Goal: Task Accomplishment & Management: Manage account settings

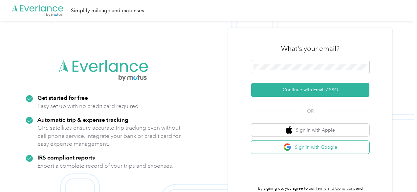
click at [311, 148] on button "Sign in with Google" at bounding box center [310, 147] width 118 height 13
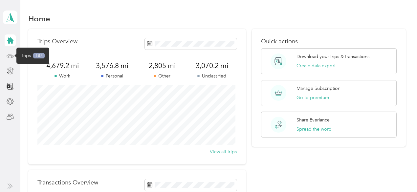
click at [7, 56] on icon at bounding box center [10, 55] width 7 height 7
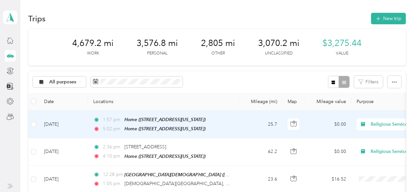
click at [372, 123] on span "Religious Services" at bounding box center [401, 124] width 60 height 7
click at [356, 41] on span "Personal" at bounding box center [382, 41] width 61 height 7
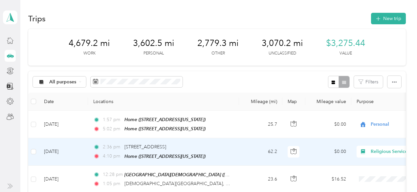
click at [371, 151] on span "Religious Services" at bounding box center [401, 151] width 60 height 7
click at [374, 81] on li "Religious Services" at bounding box center [375, 80] width 81 height 11
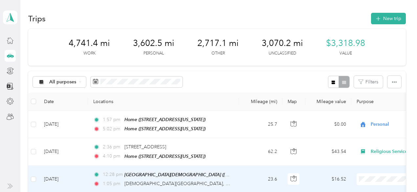
click at [365, 107] on span "Religious Services" at bounding box center [382, 103] width 61 height 7
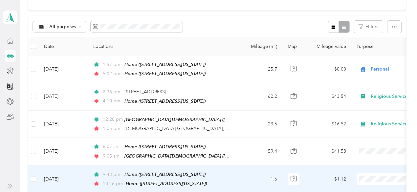
scroll to position [98, 0]
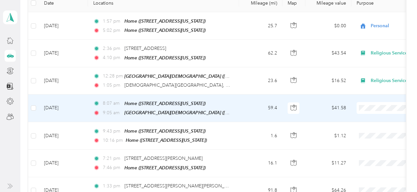
click at [367, 36] on span "Religious Services" at bounding box center [382, 35] width 61 height 7
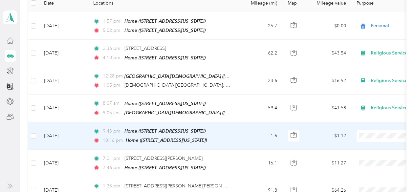
click at [366, 51] on span "Personal" at bounding box center [382, 51] width 61 height 7
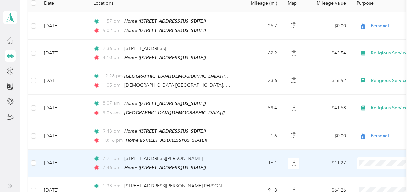
click at [369, 90] on span "Religious Services" at bounding box center [382, 88] width 61 height 7
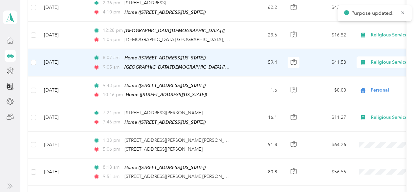
scroll to position [164, 0]
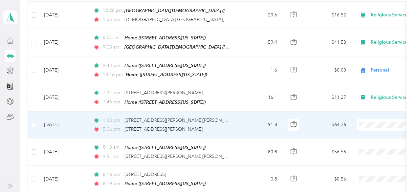
click at [373, 49] on span "Religious Services" at bounding box center [382, 49] width 61 height 7
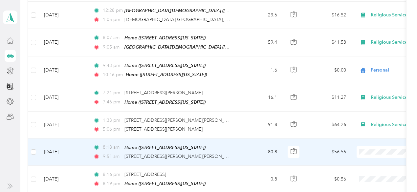
click at [367, 79] on li "Religious Services" at bounding box center [375, 77] width 81 height 11
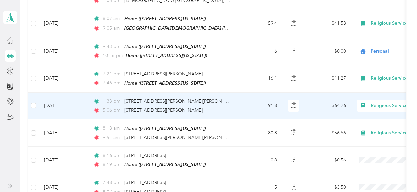
scroll to position [197, 0]
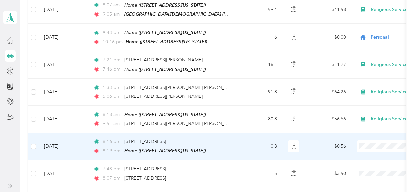
click at [362, 61] on span "Personal" at bounding box center [382, 60] width 61 height 7
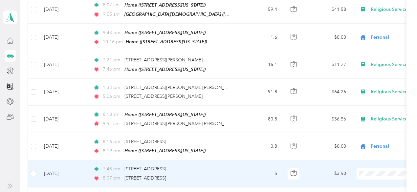
scroll to position [230, 0]
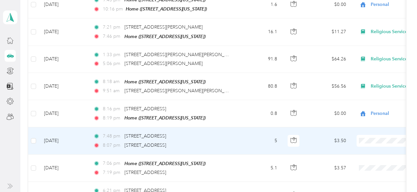
click at [364, 54] on span "Personal" at bounding box center [382, 53] width 61 height 7
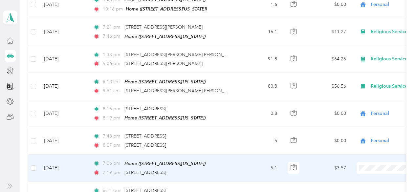
click at [370, 81] on span "Personal" at bounding box center [382, 81] width 61 height 7
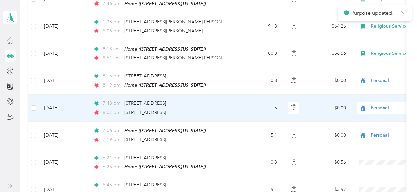
scroll to position [295, 0]
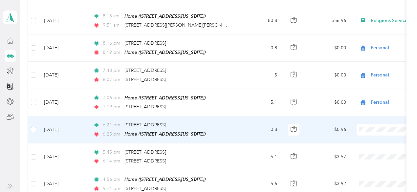
click at [363, 43] on li "Personal" at bounding box center [375, 42] width 81 height 11
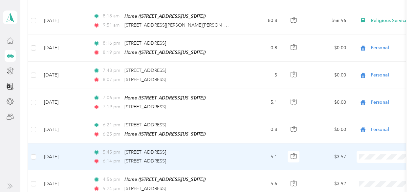
click at [367, 154] on span at bounding box center [396, 157] width 81 height 12
click at [371, 67] on span "Personal" at bounding box center [382, 69] width 61 height 7
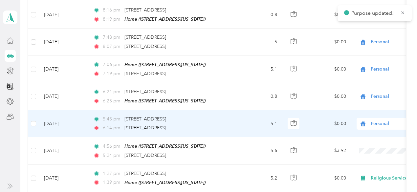
scroll to position [361, 0]
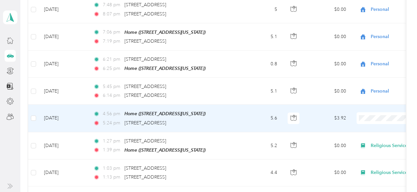
click at [366, 33] on ol "Work Personal Religious Services Other Charity Medical Moving Commute" at bounding box center [375, 60] width 81 height 92
click at [368, 31] on li "Personal" at bounding box center [375, 30] width 81 height 11
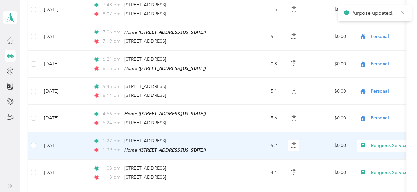
click at [377, 142] on span "Religious Services" at bounding box center [401, 145] width 60 height 7
click at [368, 58] on li "Personal" at bounding box center [375, 55] width 81 height 11
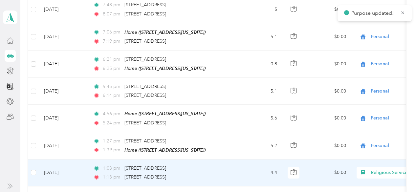
click at [376, 169] on span "Religious Services" at bounding box center [401, 172] width 60 height 7
click at [369, 84] on span "Personal" at bounding box center [382, 82] width 61 height 7
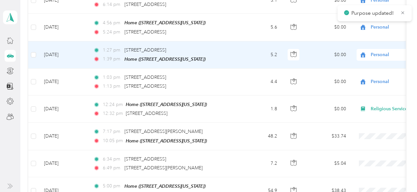
scroll to position [460, 0]
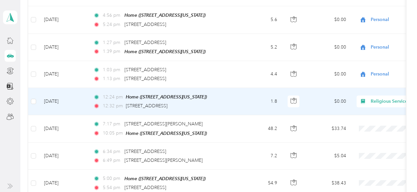
click at [382, 98] on span "Religious Services" at bounding box center [401, 101] width 60 height 7
click at [373, 120] on ol "Work Personal Religious Services Other Charity Medical Moving Commute" at bounding box center [375, 147] width 81 height 92
click at [377, 98] on span "Religious Services" at bounding box center [401, 101] width 60 height 7
click at [369, 119] on li "Personal" at bounding box center [375, 115] width 81 height 11
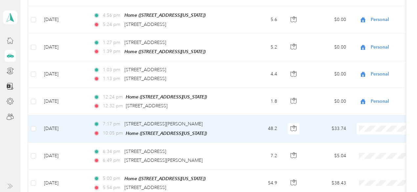
click at [378, 51] on span "Religious Services" at bounding box center [382, 50] width 61 height 7
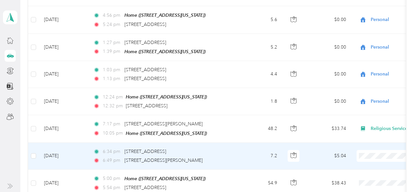
click at [374, 77] on span "Religious Services" at bounding box center [382, 78] width 61 height 7
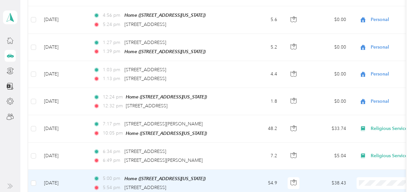
click at [379, 106] on li "Religious Services" at bounding box center [375, 104] width 81 height 11
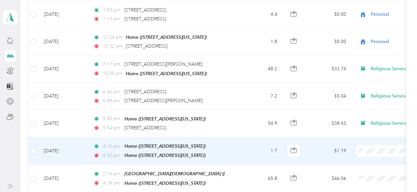
scroll to position [525, 0]
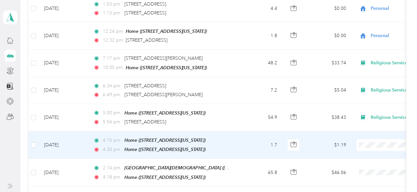
click at [366, 54] on span "Personal" at bounding box center [382, 55] width 61 height 7
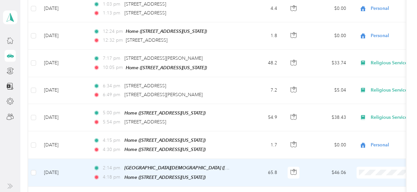
click at [366, 95] on li "Religious Services" at bounding box center [375, 93] width 81 height 11
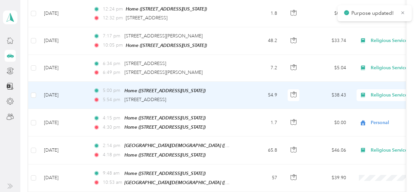
scroll to position [591, 0]
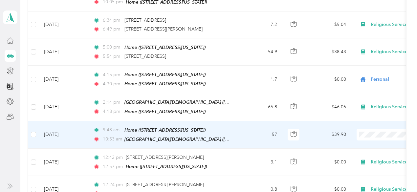
click at [366, 45] on li "Personal" at bounding box center [375, 39] width 81 height 11
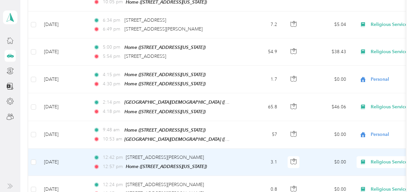
click at [373, 159] on span "Religious Services" at bounding box center [401, 162] width 60 height 7
click at [369, 70] on li "Personal" at bounding box center [375, 69] width 81 height 11
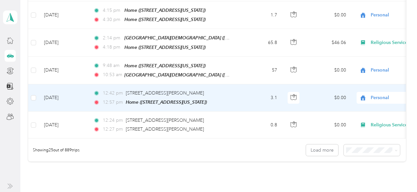
scroll to position [657, 0]
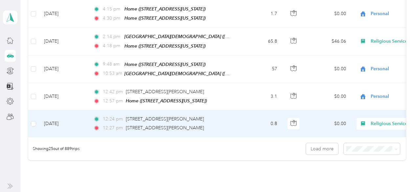
click at [373, 120] on span "Religious Services" at bounding box center [401, 123] width 60 height 7
click at [368, 30] on span "Personal" at bounding box center [382, 31] width 61 height 7
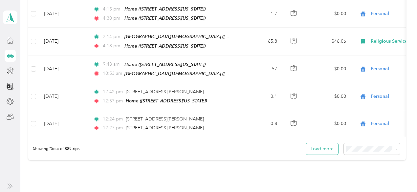
click at [316, 143] on button "Load more" at bounding box center [322, 148] width 32 height 11
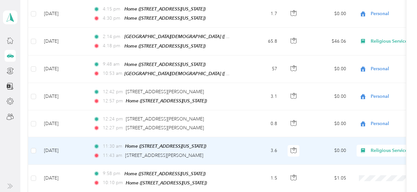
click at [380, 147] on span "Religious Services" at bounding box center [401, 150] width 60 height 7
click at [374, 58] on li "Personal" at bounding box center [375, 58] width 81 height 11
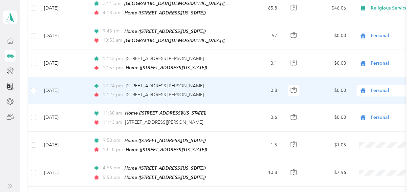
scroll to position [722, 0]
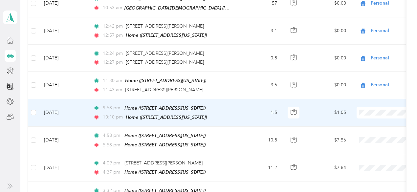
click at [366, 20] on li "Personal" at bounding box center [375, 18] width 81 height 11
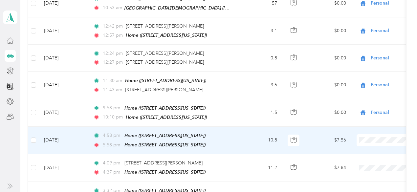
click at [365, 47] on span "Personal" at bounding box center [382, 45] width 61 height 7
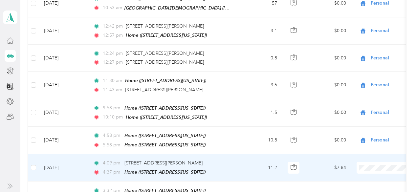
click at [364, 73] on span "Personal" at bounding box center [382, 73] width 61 height 7
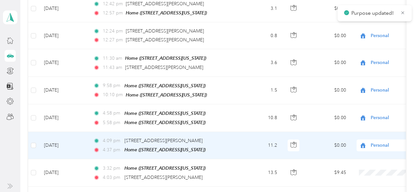
scroll to position [755, 0]
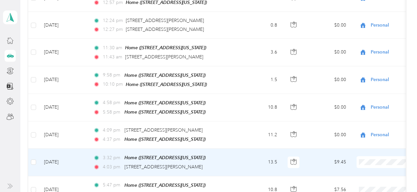
click at [367, 114] on li "Medical" at bounding box center [375, 110] width 81 height 11
click at [203, 164] on span "[STREET_ADDRESS][PERSON_NAME]" at bounding box center [163, 167] width 78 height 6
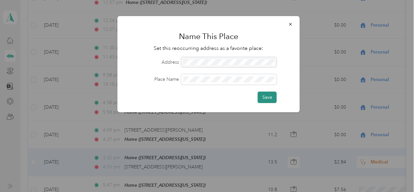
click at [270, 97] on button "Save" at bounding box center [267, 97] width 19 height 11
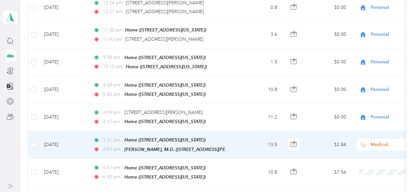
scroll to position [788, 0]
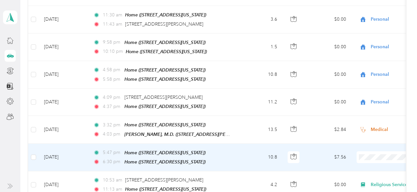
click at [358, 59] on span "Personal" at bounding box center [382, 61] width 61 height 7
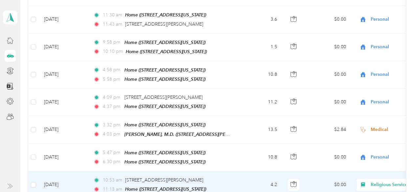
click at [375, 181] on span "Religious Services" at bounding box center [401, 184] width 60 height 7
click at [362, 88] on span "Personal" at bounding box center [382, 88] width 61 height 7
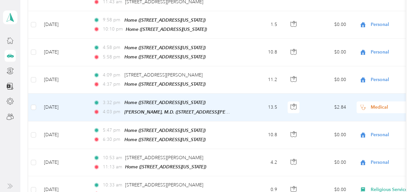
scroll to position [821, 0]
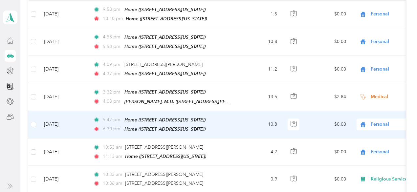
click at [382, 121] on span "Personal" at bounding box center [401, 124] width 60 height 7
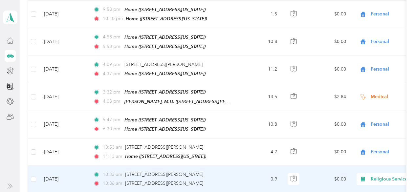
click at [373, 176] on span "Religious Services" at bounding box center [401, 179] width 60 height 7
click at [367, 80] on span "Personal" at bounding box center [382, 82] width 61 height 7
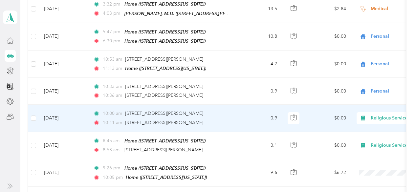
scroll to position [919, 0]
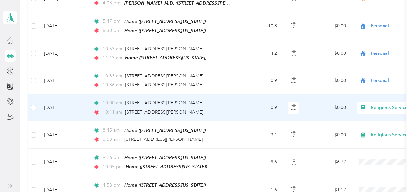
click at [379, 104] on span "Religious Services" at bounding box center [401, 107] width 60 height 7
click at [372, 115] on span "Personal" at bounding box center [382, 115] width 61 height 7
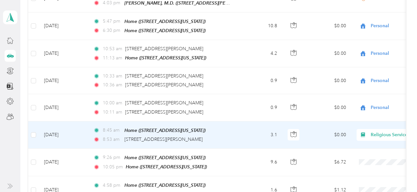
click at [372, 131] on span "Religious Services" at bounding box center [401, 134] width 60 height 7
click at [367, 39] on li "Personal" at bounding box center [375, 35] width 81 height 11
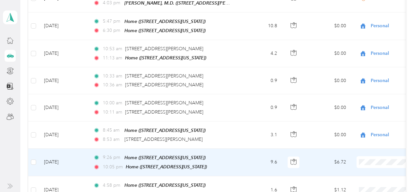
click at [363, 63] on span "Personal" at bounding box center [382, 64] width 61 height 7
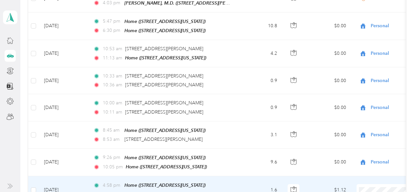
click at [371, 93] on li "Personal" at bounding box center [375, 89] width 81 height 11
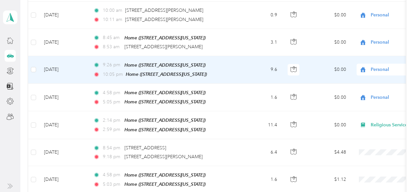
scroll to position [1018, 0]
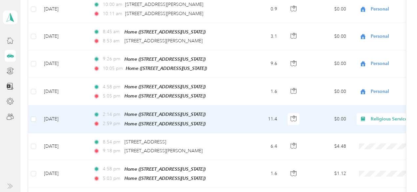
click at [377, 116] on span "Religious Services" at bounding box center [401, 119] width 60 height 7
click at [381, 116] on span "Religious Services" at bounding box center [401, 119] width 60 height 7
click at [370, 20] on li "Personal" at bounding box center [375, 19] width 81 height 11
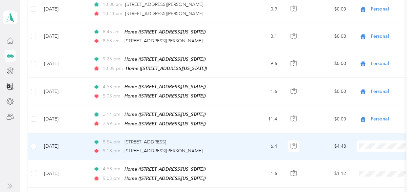
click at [366, 48] on li "Personal" at bounding box center [375, 46] width 81 height 11
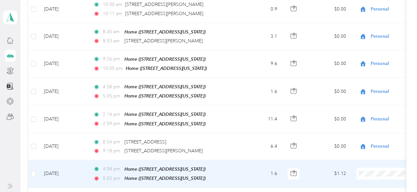
click at [369, 74] on span "Personal" at bounding box center [382, 72] width 61 height 7
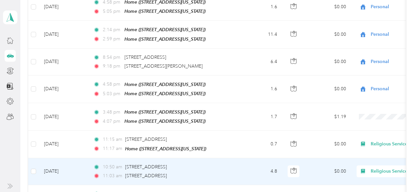
scroll to position [1116, 0]
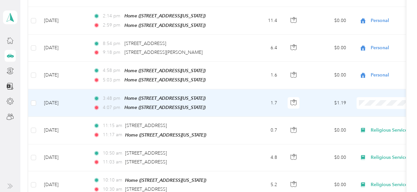
click at [367, 107] on span "Personal" at bounding box center [382, 106] width 61 height 7
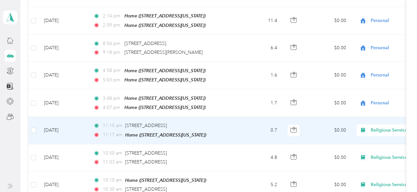
click at [381, 127] on span "Religious Services" at bounding box center [401, 130] width 60 height 7
click at [367, 29] on span "Personal" at bounding box center [382, 27] width 61 height 7
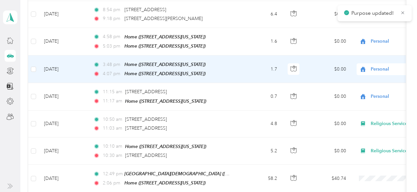
scroll to position [1182, 0]
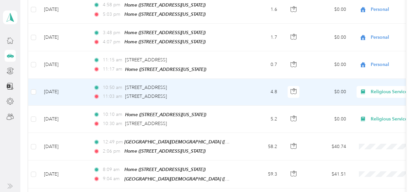
click at [380, 88] on span "Religious Services" at bounding box center [401, 91] width 60 height 7
click at [366, 94] on span "Personal" at bounding box center [382, 94] width 61 height 7
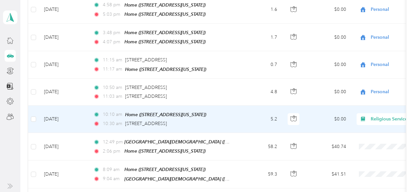
click at [380, 116] on span "Religious Services" at bounding box center [401, 119] width 60 height 7
click at [362, 16] on span "Personal" at bounding box center [382, 16] width 61 height 7
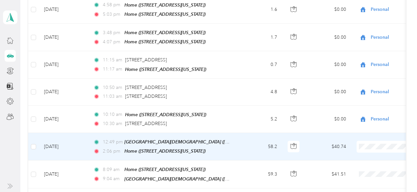
click at [364, 54] on span "Religious Services" at bounding box center [382, 52] width 61 height 7
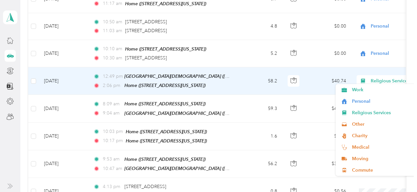
scroll to position [1280, 0]
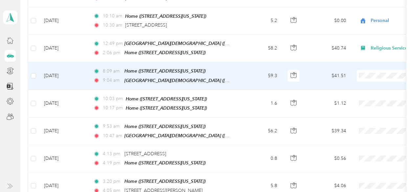
click at [359, 77] on span "Personal" at bounding box center [382, 77] width 61 height 7
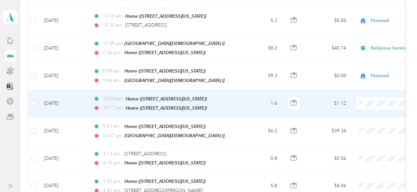
click at [364, 103] on span "Personal" at bounding box center [382, 103] width 61 height 7
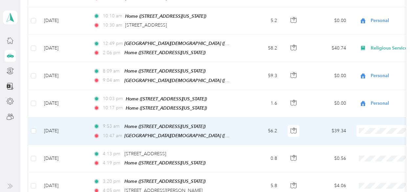
click at [359, 39] on li "Religious Services" at bounding box center [375, 37] width 81 height 11
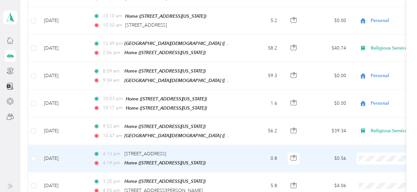
click at [365, 53] on span "Personal" at bounding box center [382, 50] width 61 height 7
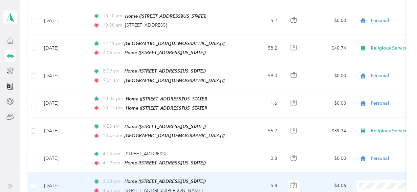
click at [368, 79] on span "Personal" at bounding box center [382, 77] width 61 height 7
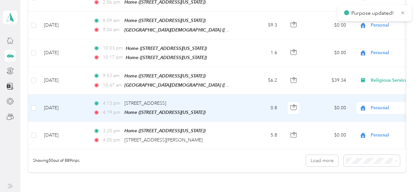
scroll to position [1346, 0]
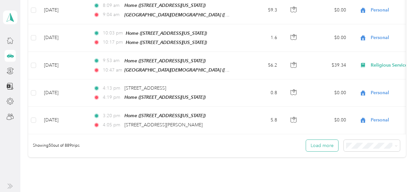
click at [323, 140] on button "Load more" at bounding box center [322, 145] width 32 height 11
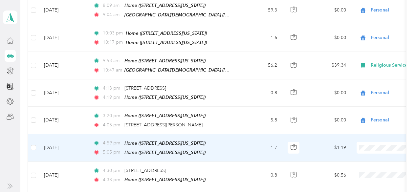
click at [364, 39] on span "Personal" at bounding box center [382, 40] width 61 height 7
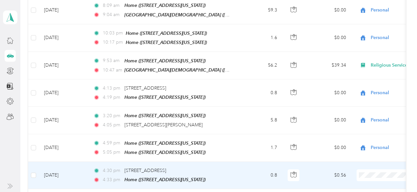
click at [367, 68] on span "Personal" at bounding box center [382, 67] width 61 height 7
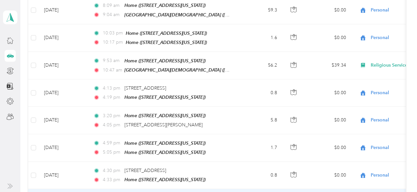
click at [372, 97] on li "Personal" at bounding box center [375, 94] width 81 height 11
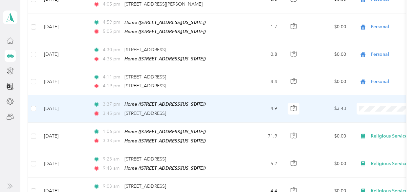
scroll to position [1477, 0]
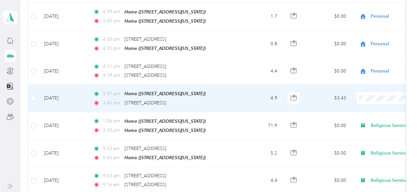
click at [365, 95] on span "Personal" at bounding box center [382, 95] width 61 height 7
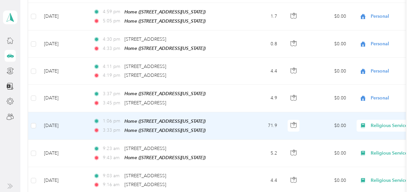
click at [381, 122] on span "Religious Services" at bounding box center [401, 125] width 60 height 7
click at [366, 19] on li "Personal" at bounding box center [375, 14] width 81 height 11
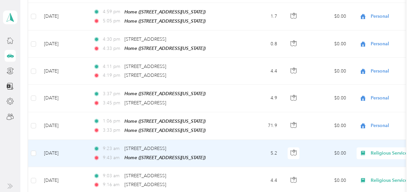
click at [383, 150] on span "Religious Services" at bounding box center [401, 153] width 60 height 7
click at [370, 44] on span "Personal" at bounding box center [382, 41] width 61 height 7
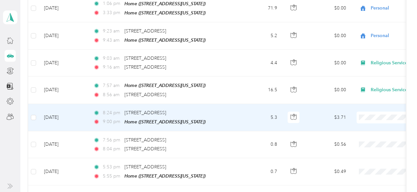
scroll to position [1608, 0]
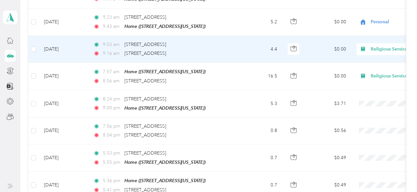
click at [379, 46] on span "Religious Services" at bounding box center [401, 49] width 60 height 7
click at [371, 44] on span "Personal" at bounding box center [382, 42] width 61 height 7
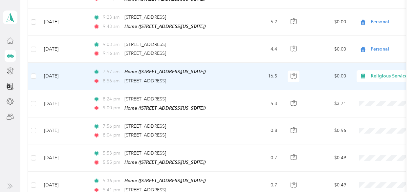
click at [379, 73] on span "Religious Services" at bounding box center [401, 76] width 60 height 7
click at [370, 72] on li "Personal" at bounding box center [375, 68] width 81 height 11
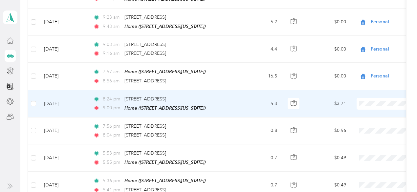
click at [361, 98] on span "Personal" at bounding box center [382, 98] width 61 height 7
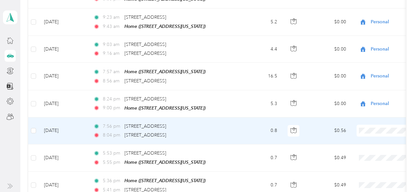
click at [368, 20] on span "Personal" at bounding box center [382, 20] width 61 height 7
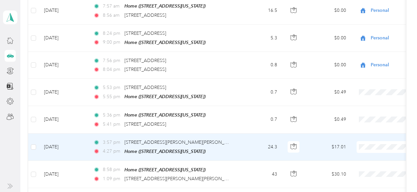
scroll to position [1707, 0]
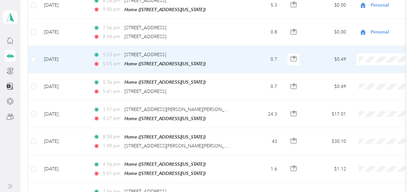
click at [365, 54] on span "Personal" at bounding box center [382, 54] width 61 height 7
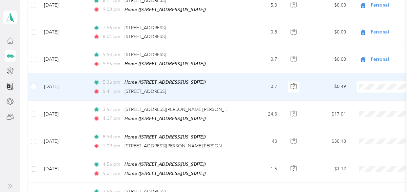
click at [366, 79] on span "Personal" at bounding box center [382, 80] width 61 height 7
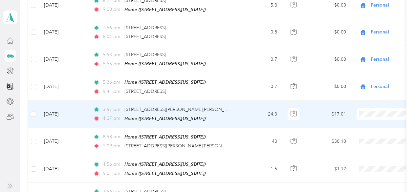
click at [366, 108] on span at bounding box center [396, 114] width 81 height 12
click at [358, 107] on span "Personal" at bounding box center [382, 106] width 61 height 7
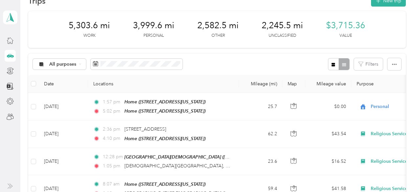
scroll to position [0, 0]
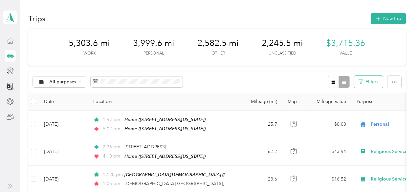
click at [368, 81] on button "Filters" at bounding box center [368, 82] width 29 height 12
click at [366, 84] on button "Filters" at bounding box center [368, 82] width 29 height 12
click at [79, 82] on icon at bounding box center [80, 81] width 3 height 3
click at [66, 104] on span "Unclassified" at bounding box center [68, 103] width 39 height 7
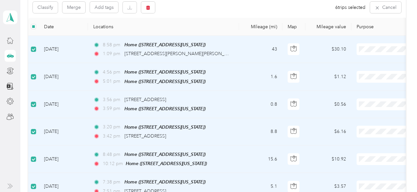
scroll to position [33, 0]
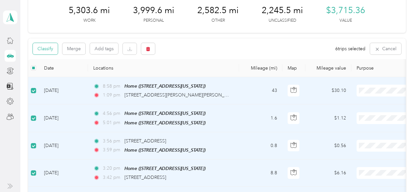
click at [45, 50] on button "Classify" at bounding box center [45, 48] width 25 height 11
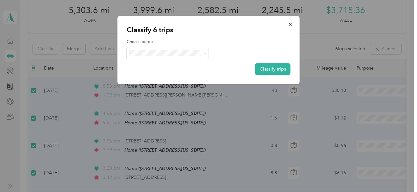
click at [150, 76] on span "Personal" at bounding box center [173, 76] width 61 height 7
click at [274, 68] on button "Classify trips" at bounding box center [272, 68] width 35 height 11
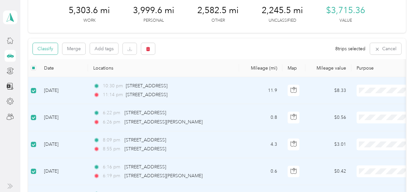
click at [45, 50] on button "Classify" at bounding box center [45, 48] width 25 height 11
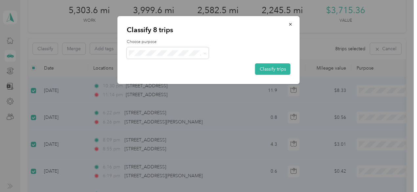
click at [161, 89] on li "Religious Services" at bounding box center [168, 87] width 82 height 11
click at [278, 68] on button "Classify trips" at bounding box center [272, 68] width 35 height 11
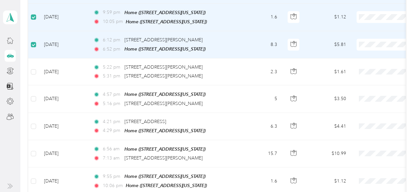
scroll to position [295, 0]
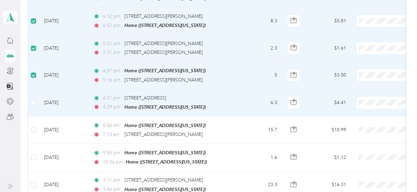
click at [36, 97] on td at bounding box center [33, 102] width 11 height 27
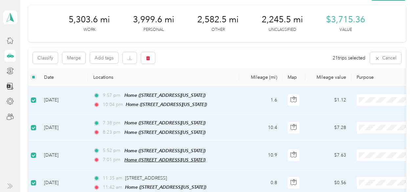
scroll to position [0, 0]
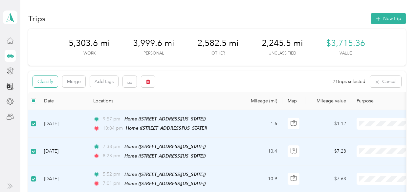
click at [51, 81] on button "Classify" at bounding box center [45, 81] width 25 height 11
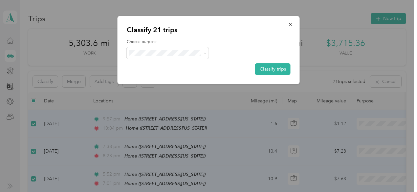
click at [164, 74] on span "Personal" at bounding box center [173, 76] width 61 height 7
click at [275, 66] on button "Classify trips" at bounding box center [272, 68] width 35 height 11
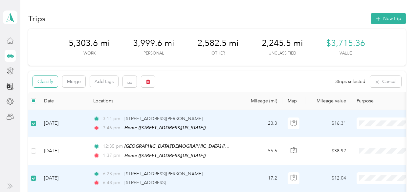
click at [48, 80] on button "Classify" at bounding box center [45, 81] width 25 height 11
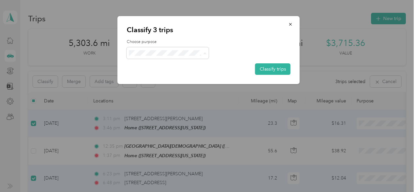
click at [149, 63] on span "Work" at bounding box center [173, 65] width 61 height 7
click at [280, 67] on button "Classify trips" at bounding box center [272, 68] width 35 height 11
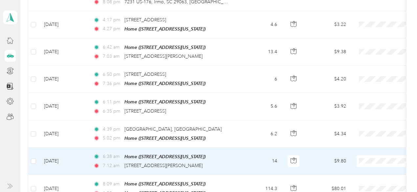
scroll to position [624, 0]
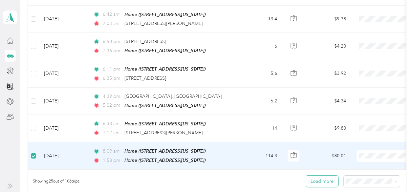
click at [324, 176] on button "Load more" at bounding box center [322, 181] width 32 height 11
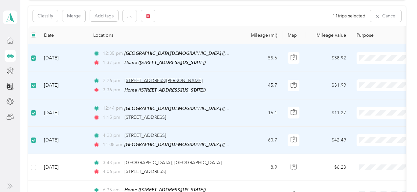
scroll to position [0, 0]
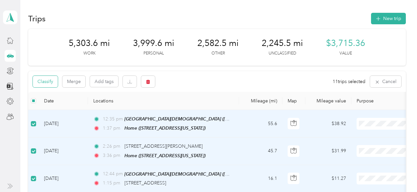
click at [47, 80] on button "Classify" at bounding box center [45, 81] width 25 height 11
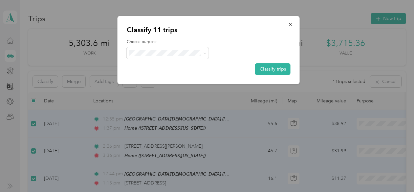
click at [154, 88] on span "Religious Services" at bounding box center [173, 87] width 61 height 7
click at [270, 68] on button "Classify trips" at bounding box center [272, 68] width 35 height 11
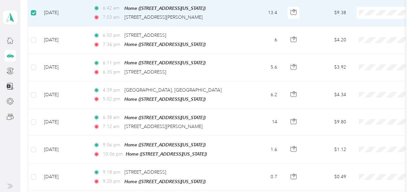
scroll to position [525, 0]
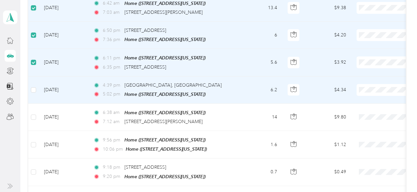
click at [37, 83] on td at bounding box center [33, 89] width 11 height 27
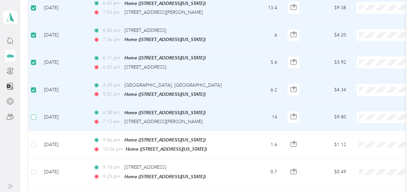
click at [33, 114] on label at bounding box center [33, 117] width 5 height 7
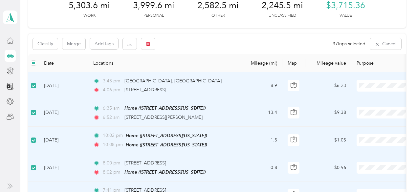
scroll to position [0, 0]
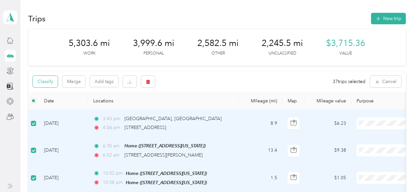
click at [47, 80] on button "Classify" at bounding box center [45, 81] width 25 height 11
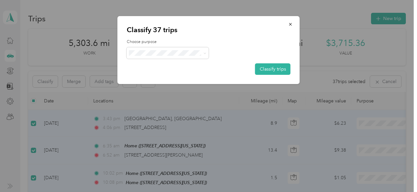
click at [148, 75] on span "Personal" at bounding box center [173, 74] width 61 height 7
click at [272, 67] on button "Classify trips" at bounding box center [272, 68] width 35 height 11
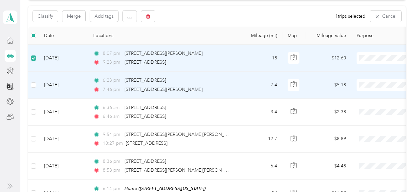
scroll to position [66, 0]
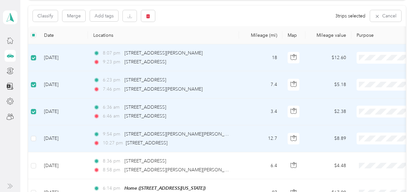
click at [35, 142] on td at bounding box center [33, 138] width 11 height 27
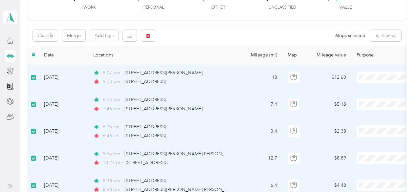
scroll to position [0, 0]
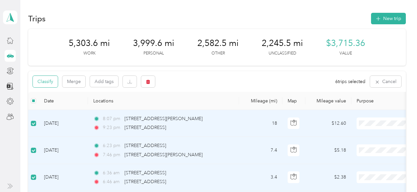
click at [49, 80] on button "Classify" at bounding box center [45, 81] width 25 height 11
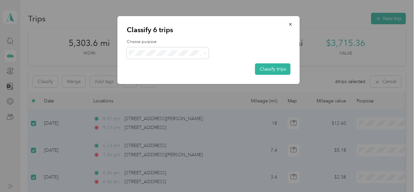
click at [157, 122] on span "Medical" at bounding box center [173, 120] width 61 height 7
click at [270, 68] on button "Classify trips" at bounding box center [272, 68] width 35 height 11
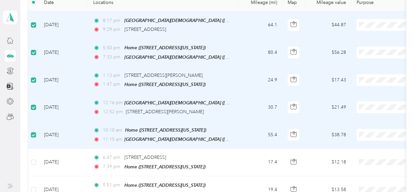
scroll to position [131, 0]
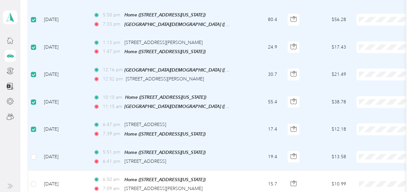
click at [34, 149] on td at bounding box center [33, 156] width 11 height 27
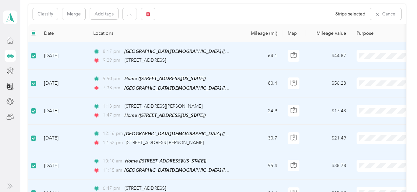
scroll to position [66, 0]
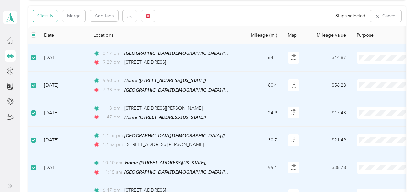
click at [42, 14] on button "Classify" at bounding box center [45, 15] width 25 height 11
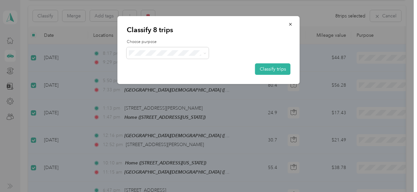
click at [162, 88] on span "Religious Services" at bounding box center [173, 87] width 61 height 7
click at [268, 67] on button "Classify trips" at bounding box center [272, 68] width 35 height 11
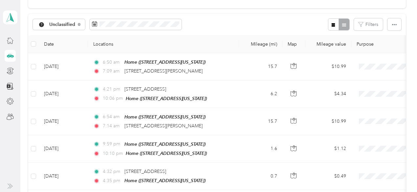
scroll to position [0, 0]
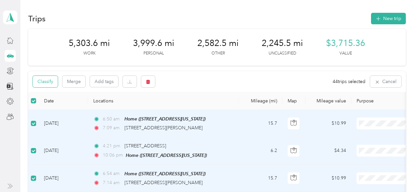
click at [49, 82] on button "Classify" at bounding box center [45, 81] width 25 height 11
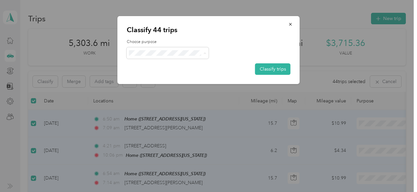
click at [151, 76] on span "Personal" at bounding box center [173, 76] width 61 height 7
click at [272, 68] on button "Classify trips" at bounding box center [272, 68] width 35 height 11
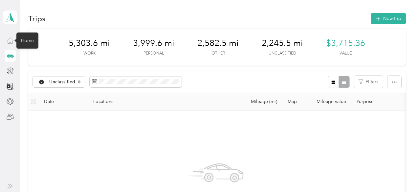
click at [9, 41] on icon at bounding box center [10, 40] width 7 height 7
